Goal: Entertainment & Leisure: Consume media (video, audio)

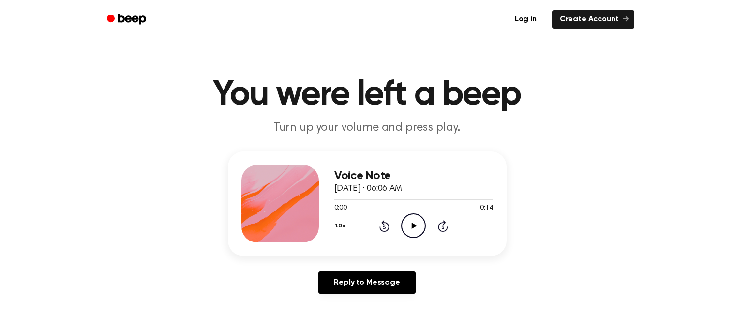
click at [410, 225] on icon "Play Audio" at bounding box center [413, 226] width 25 height 25
click at [410, 225] on icon "Pause Audio" at bounding box center [413, 226] width 25 height 25
click at [410, 225] on icon "Play Audio" at bounding box center [413, 226] width 25 height 25
click at [410, 225] on icon "Pause Audio" at bounding box center [413, 226] width 25 height 25
click at [379, 222] on icon "Rewind 5 seconds" at bounding box center [384, 226] width 11 height 13
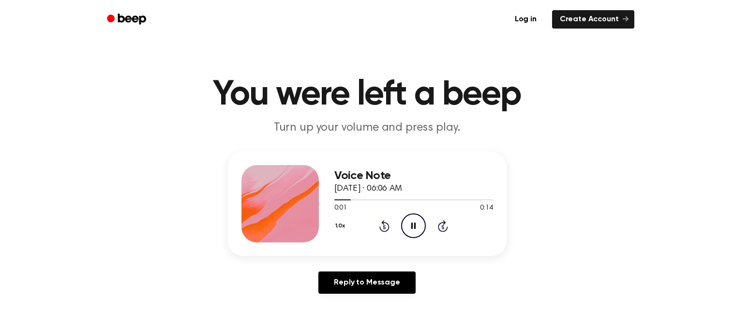
click at [410, 228] on icon "Pause Audio" at bounding box center [413, 226] width 25 height 25
click at [408, 229] on icon "Play Audio" at bounding box center [413, 226] width 25 height 25
click at [345, 201] on div at bounding box center [414, 200] width 159 height 8
click at [334, 200] on span at bounding box center [331, 200] width 8 height 8
click at [335, 199] on div at bounding box center [414, 199] width 159 height 1
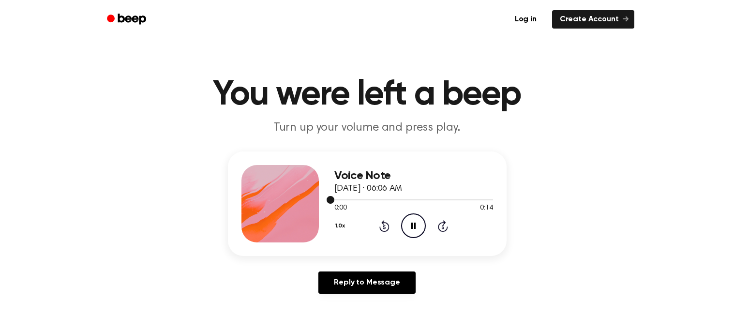
click at [335, 199] on div at bounding box center [414, 199] width 159 height 1
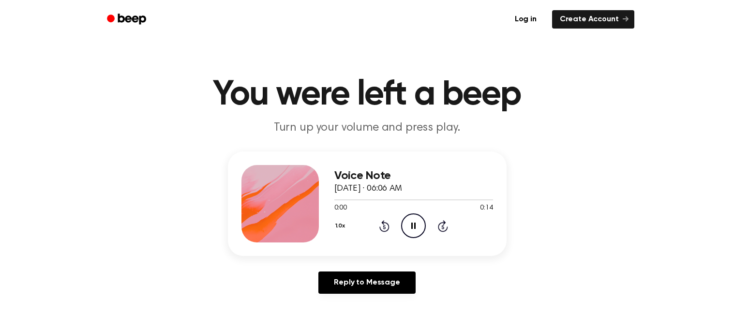
click at [418, 228] on icon "Pause Audio" at bounding box center [413, 226] width 25 height 25
click at [418, 228] on icon "Play Audio" at bounding box center [413, 226] width 25 height 25
click at [418, 228] on icon "Pause Audio" at bounding box center [413, 226] width 25 height 25
click at [418, 228] on icon "Play Audio" at bounding box center [413, 226] width 25 height 25
click at [418, 228] on icon "Pause Audio" at bounding box center [413, 226] width 25 height 25
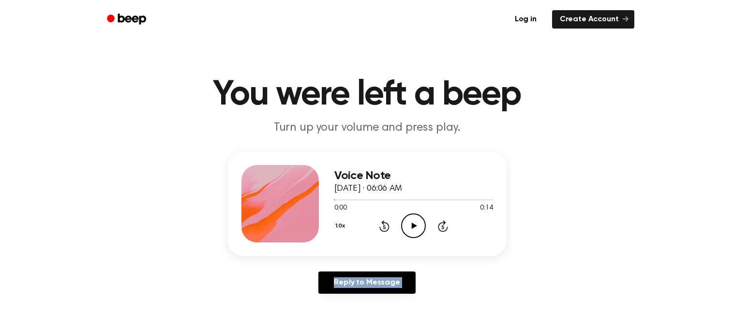
click at [418, 228] on icon "Play Audio" at bounding box center [413, 226] width 25 height 25
click at [417, 228] on icon "Pause Audio" at bounding box center [413, 226] width 25 height 25
click at [391, 227] on div "1.0x Rewind 5 seconds Play Audio Skip 5 seconds" at bounding box center [414, 226] width 159 height 25
click at [378, 228] on div "1.0x Rewind 5 seconds Play Audio Skip 5 seconds" at bounding box center [414, 226] width 159 height 25
click at [384, 224] on icon "Rewind 5 seconds" at bounding box center [384, 226] width 11 height 13
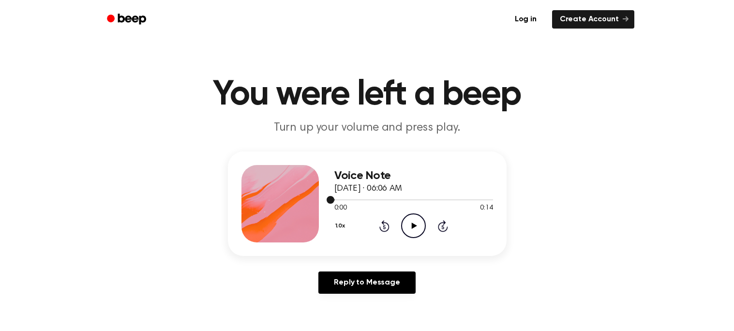
click at [347, 198] on div at bounding box center [414, 200] width 159 height 8
click at [328, 199] on span at bounding box center [331, 200] width 8 height 8
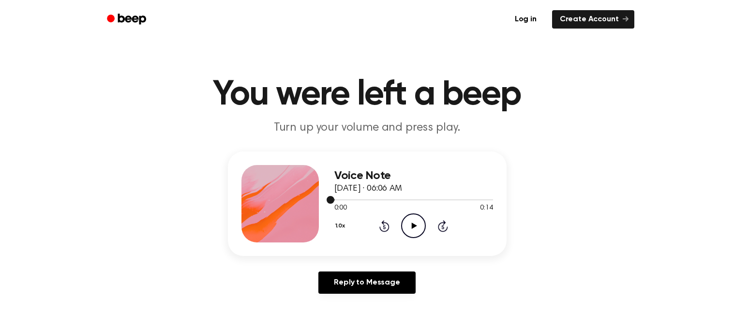
click at [328, 199] on span at bounding box center [331, 200] width 8 height 8
click at [411, 219] on icon "Play Audio" at bounding box center [413, 226] width 25 height 25
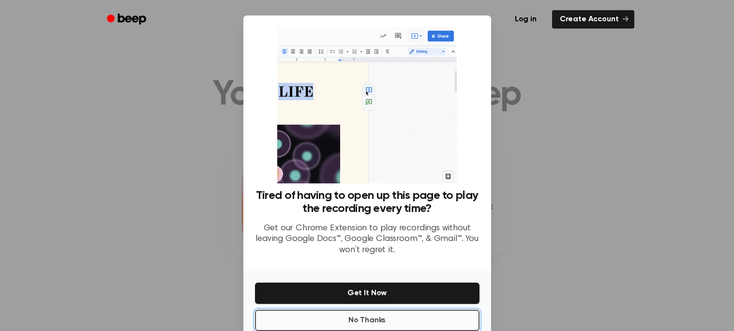
click at [367, 310] on button "No Thanks" at bounding box center [367, 320] width 225 height 21
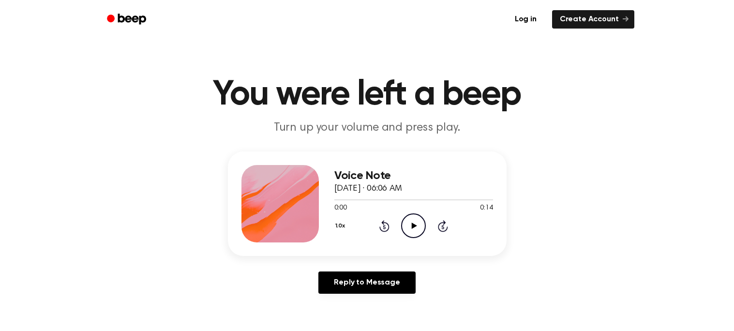
click at [409, 228] on icon "Play Audio" at bounding box center [413, 226] width 25 height 25
click at [382, 177] on h3 "Voice Note" at bounding box center [414, 175] width 159 height 13
click at [216, 238] on div "Voice Note September 17, 2024 · 06:06 AM 0:00 0:14 Your browser does not suppor…" at bounding box center [367, 227] width 711 height 150
drag, startPoint x: 279, startPoint y: 204, endPoint x: 343, endPoint y: 220, distance: 65.8
click at [343, 220] on div "Voice Note September 17, 2024 · 06:06 AM 0:00 0:14 Your browser does not suppor…" at bounding box center [367, 204] width 279 height 105
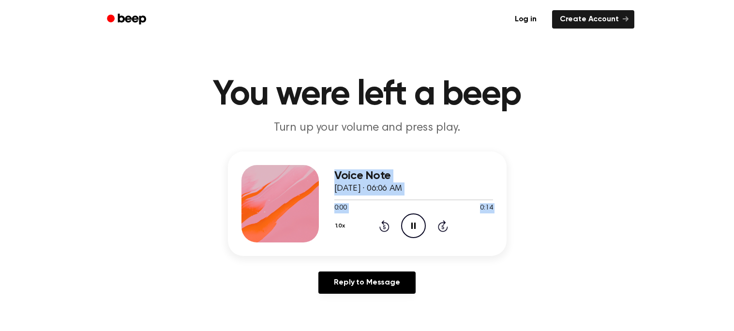
click at [343, 220] on button "1.0x" at bounding box center [342, 226] width 15 height 16
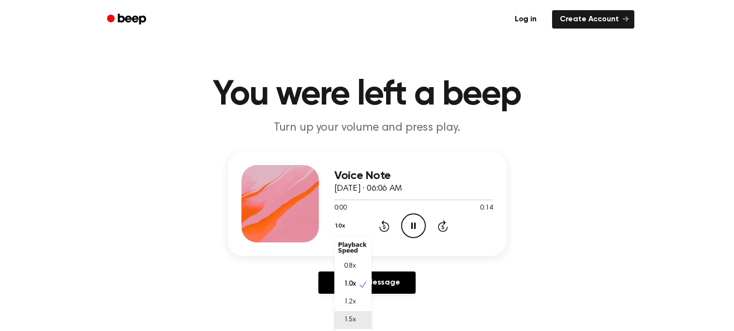
scroll to position [4, 0]
click at [433, 259] on div "Voice Note September 17, 2024 · 06:06 AM 0:00 0:14 Your browser does not suppor…" at bounding box center [367, 227] width 711 height 150
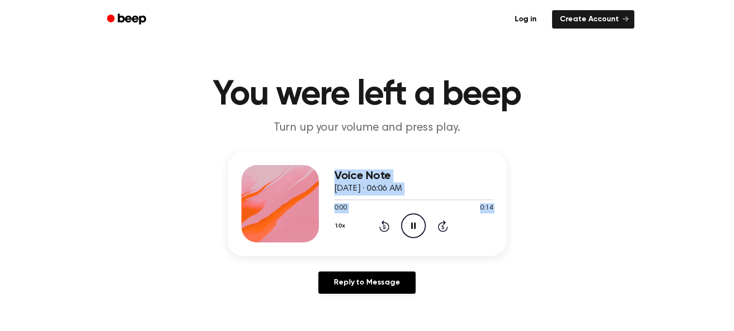
click at [447, 216] on div "1.0x Rewind 5 seconds Pause Audio Skip 5 seconds" at bounding box center [414, 226] width 159 height 25
click at [384, 229] on icon "Rewind 5 seconds" at bounding box center [384, 226] width 11 height 13
click at [412, 225] on icon at bounding box center [414, 226] width 4 height 6
click at [412, 225] on icon at bounding box center [414, 226] width 5 height 6
click at [381, 227] on icon at bounding box center [385, 226] width 10 height 12
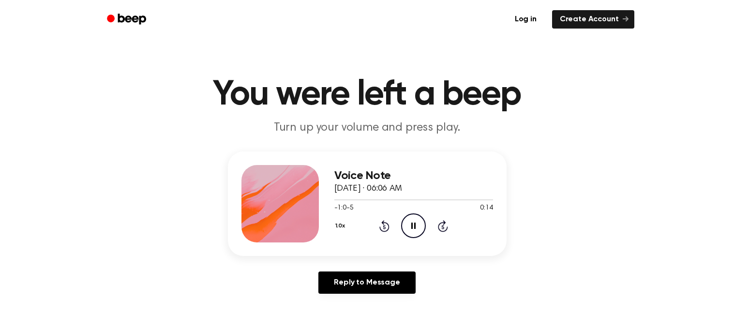
click at [335, 225] on button "1.0x" at bounding box center [342, 226] width 15 height 16
click at [356, 247] on div "Playback Speed" at bounding box center [353, 247] width 37 height 19
click at [525, 266] on div "Voice Note September 17, 2024 · 06:06 AM -1:0-5 0:14 Your browser does not supp…" at bounding box center [367, 227] width 711 height 150
